Goal: Information Seeking & Learning: Understand process/instructions

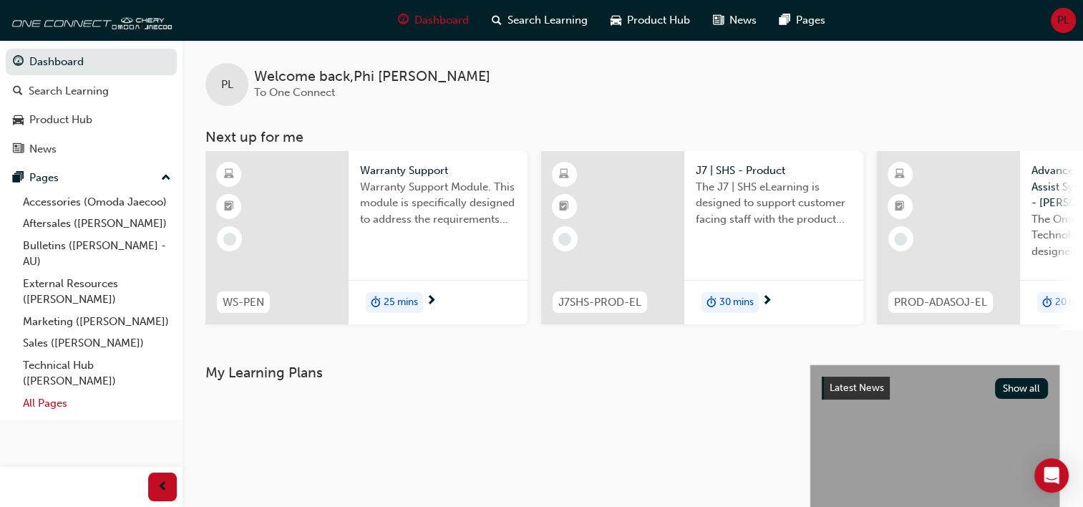
click at [59, 400] on link "All Pages" at bounding box center [97, 403] width 160 height 22
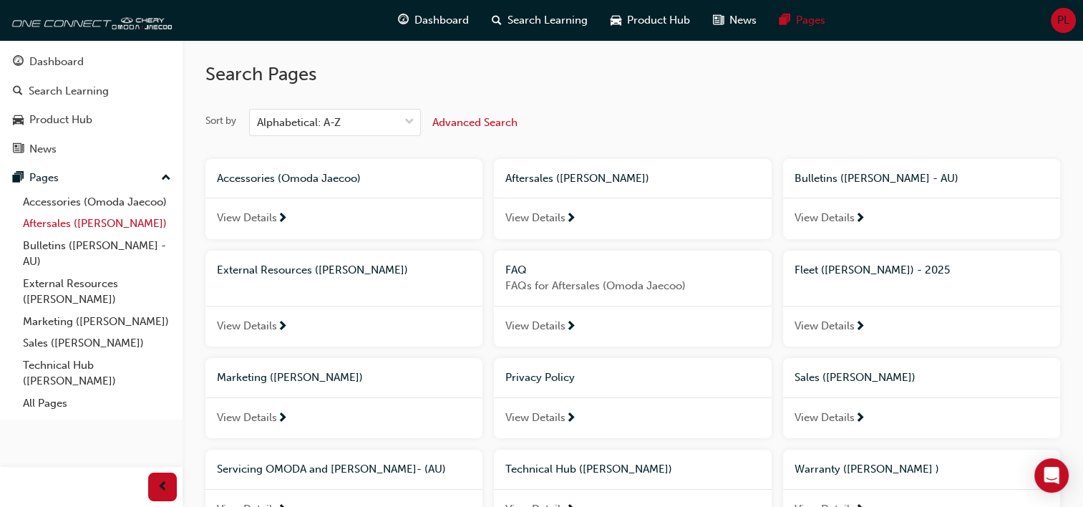
click at [52, 223] on link "Aftersales ([PERSON_NAME])" at bounding box center [97, 224] width 160 height 22
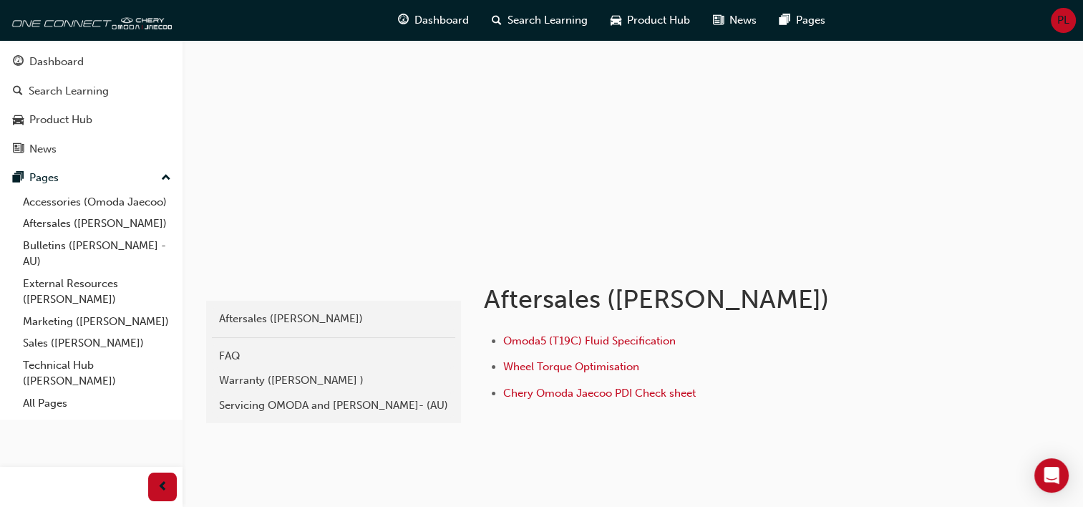
scroll to position [107, 0]
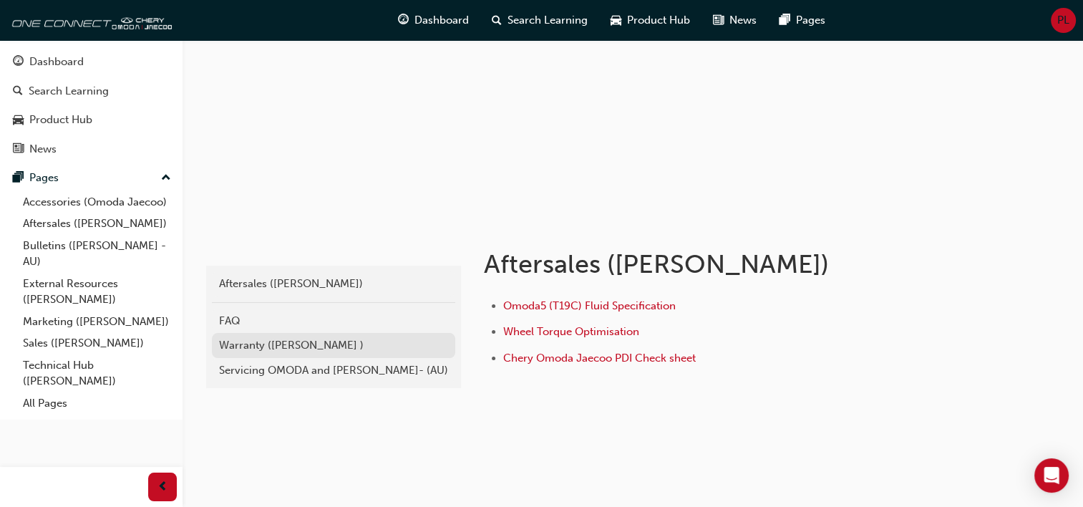
click at [243, 349] on div "Warranty ([PERSON_NAME] )" at bounding box center [333, 345] width 229 height 16
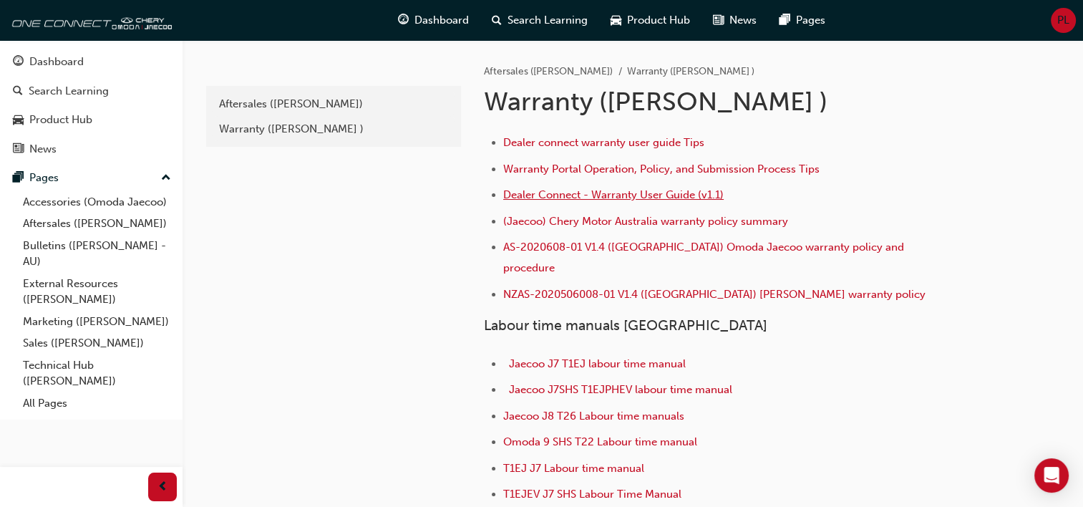
click at [559, 195] on span "Dealer Connect - Warranty User Guide (v1.1)" at bounding box center [613, 194] width 221 height 13
